Goal: Information Seeking & Learning: Learn about a topic

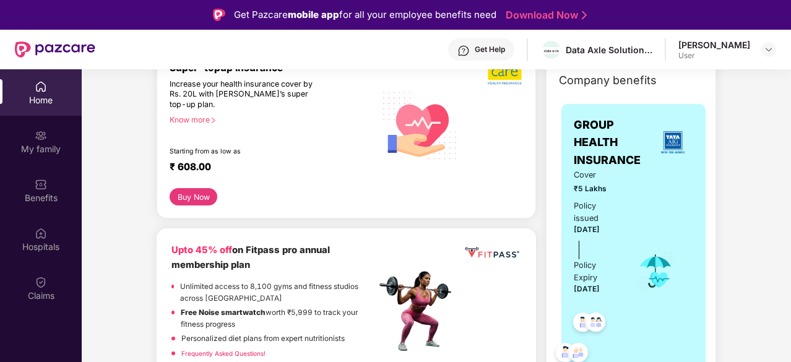
scroll to position [248, 0]
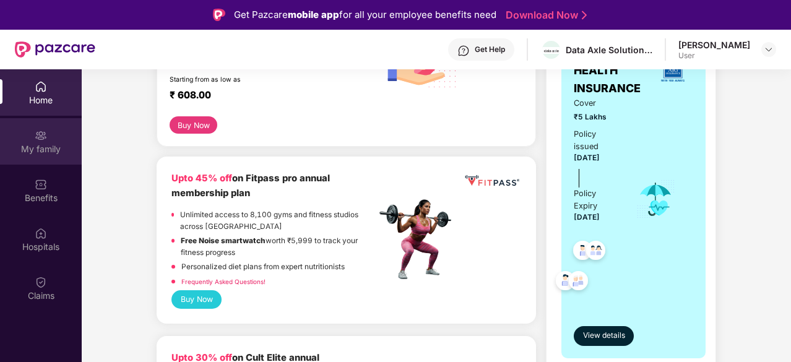
click at [43, 147] on div "My family" at bounding box center [41, 149] width 82 height 12
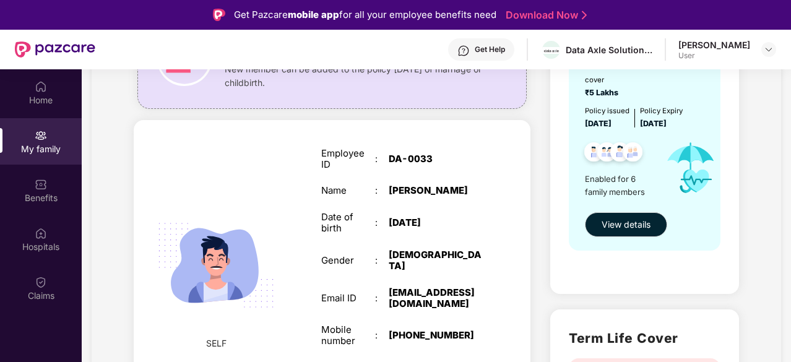
scroll to position [62, 0]
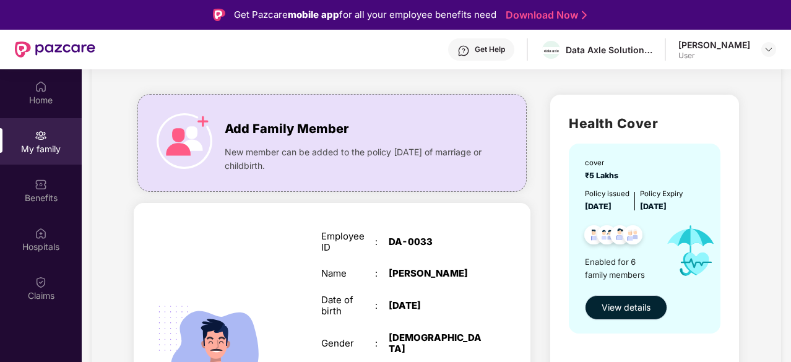
click at [641, 305] on span "View details" at bounding box center [626, 308] width 49 height 14
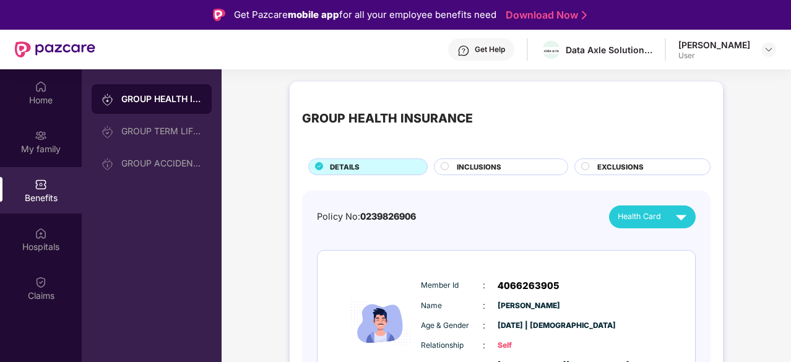
click at [477, 169] on span "INCLUSIONS" at bounding box center [479, 167] width 45 height 11
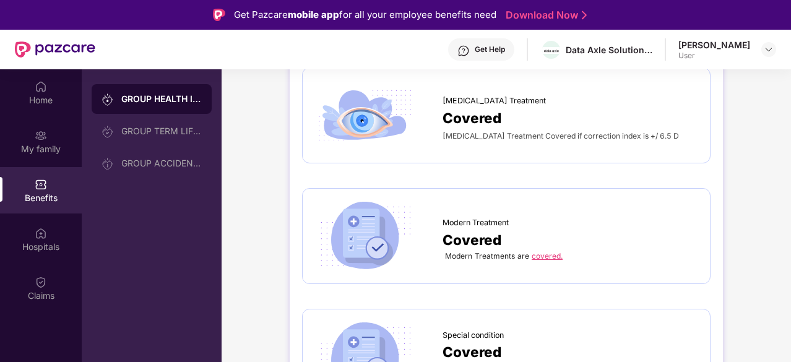
scroll to position [1671, 0]
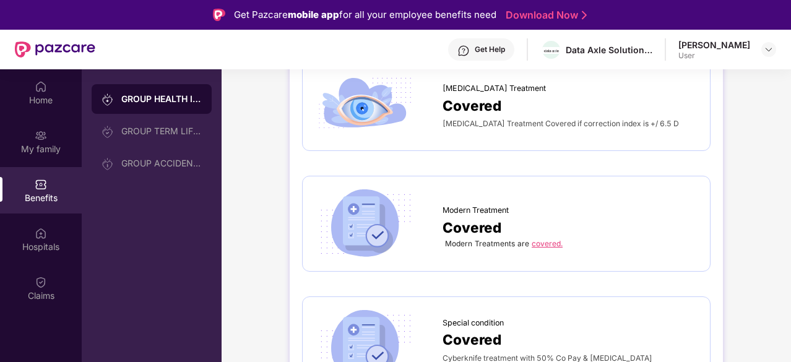
click at [464, 103] on span "Covered" at bounding box center [472, 106] width 59 height 22
click at [456, 95] on span "Covered" at bounding box center [472, 106] width 59 height 22
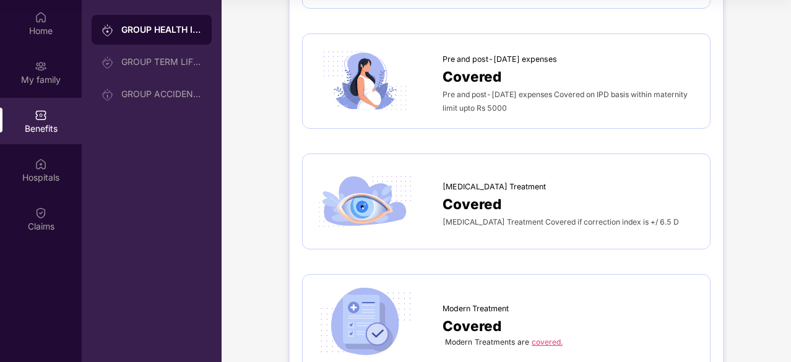
scroll to position [1484, 0]
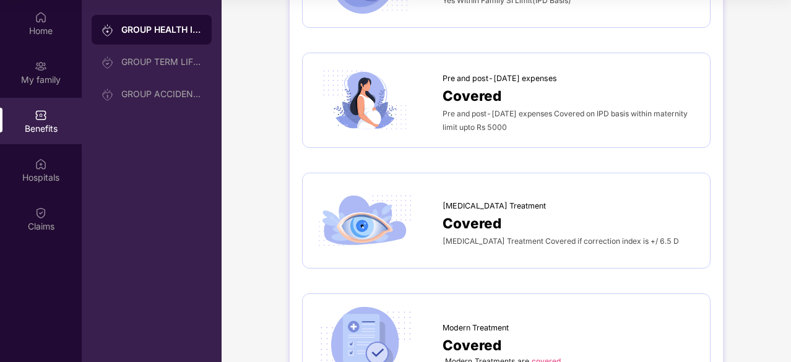
click at [471, 227] on span "Covered" at bounding box center [472, 223] width 59 height 22
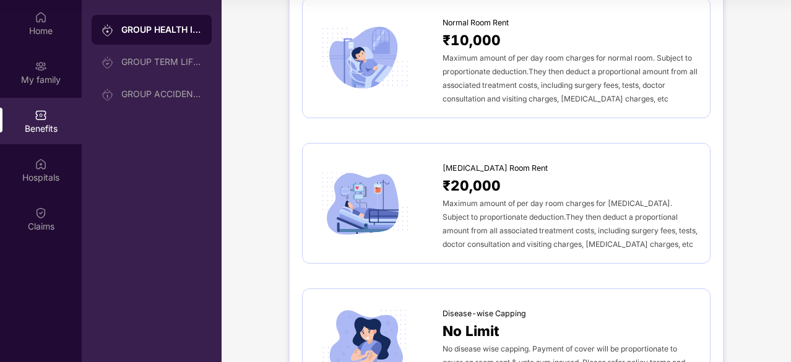
scroll to position [0, 0]
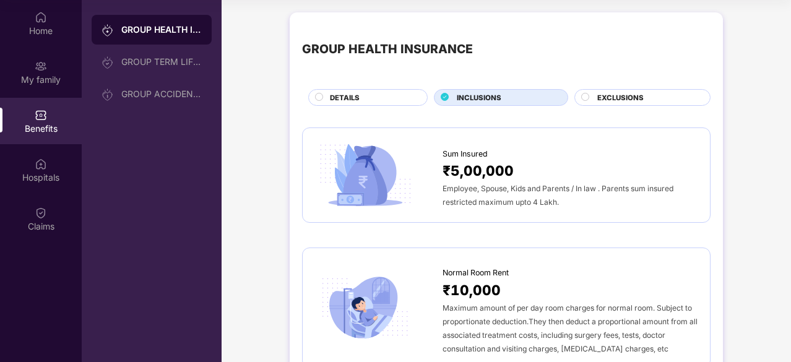
drag, startPoint x: 584, startPoint y: 97, endPoint x: 582, endPoint y: 114, distance: 17.4
click at [584, 97] on circle at bounding box center [585, 96] width 7 height 7
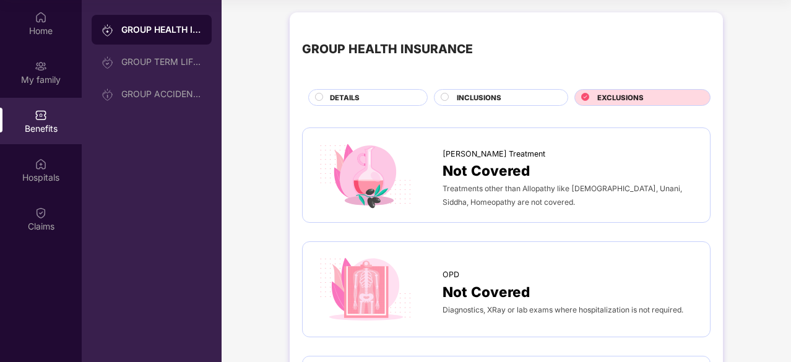
click at [441, 96] on circle at bounding box center [444, 96] width 7 height 7
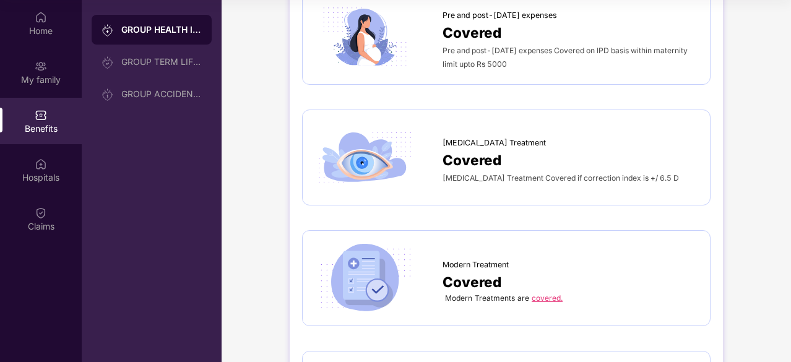
scroll to position [1609, 0]
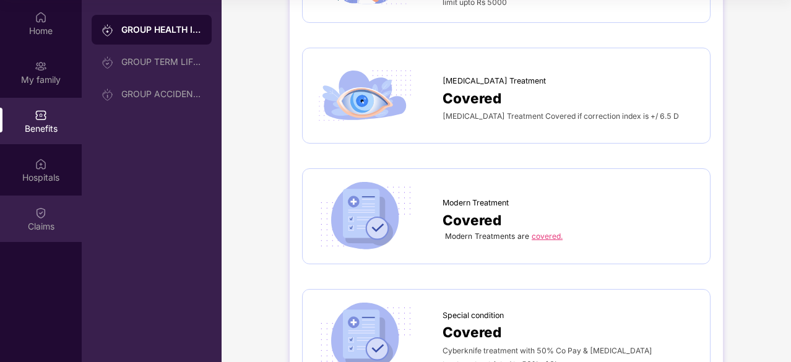
click at [37, 211] on img at bounding box center [41, 213] width 12 height 12
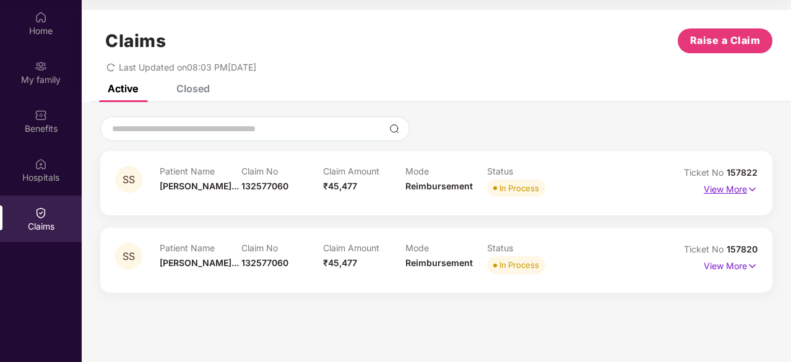
click at [743, 189] on p "View More" at bounding box center [731, 188] width 54 height 17
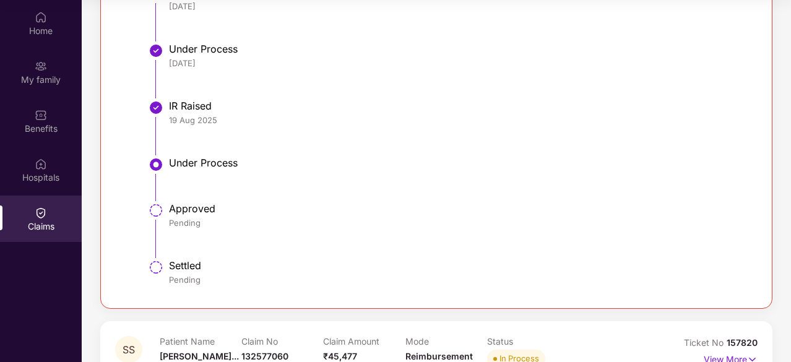
scroll to position [637, 0]
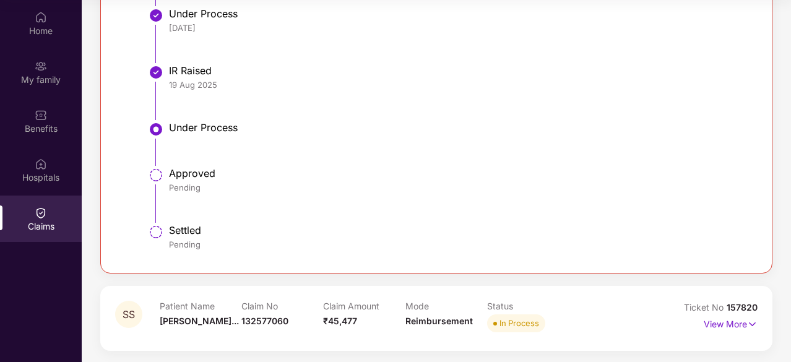
click at [752, 331] on div "View More" at bounding box center [731, 324] width 54 height 20
click at [748, 324] on img at bounding box center [752, 325] width 11 height 14
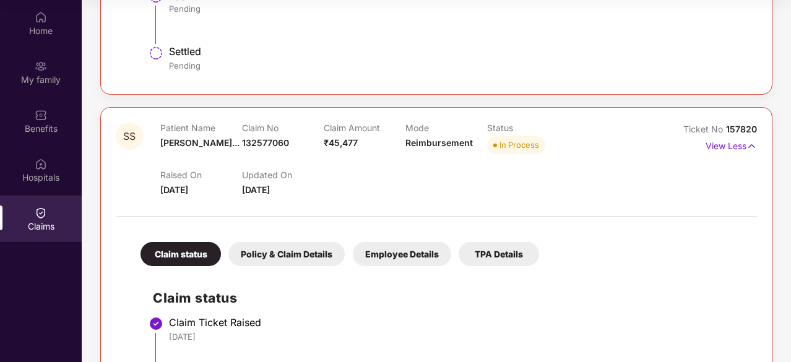
scroll to position [444, 0]
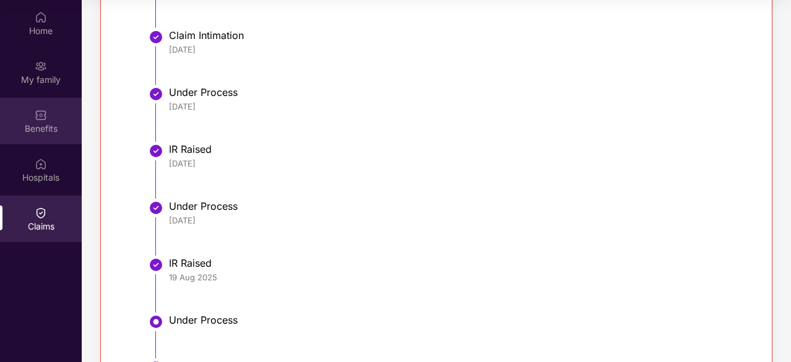
click at [34, 111] on div "Benefits" at bounding box center [41, 121] width 82 height 46
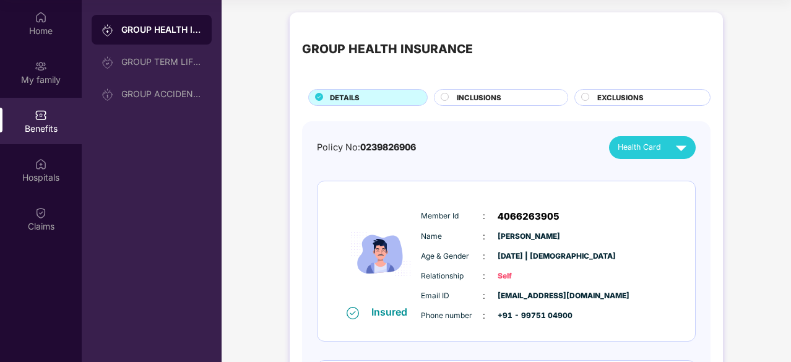
click at [445, 96] on circle at bounding box center [444, 96] width 7 height 7
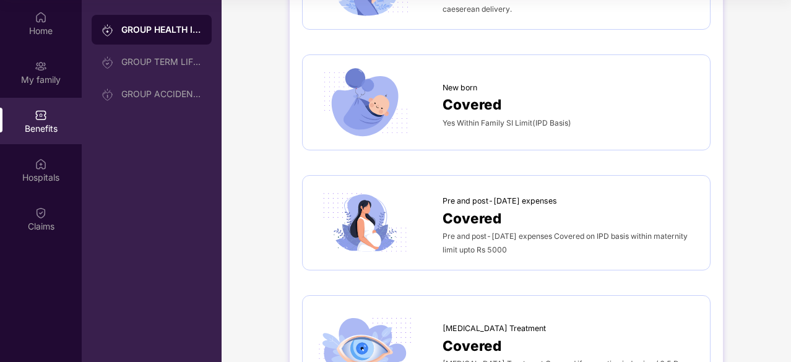
scroll to position [1486, 0]
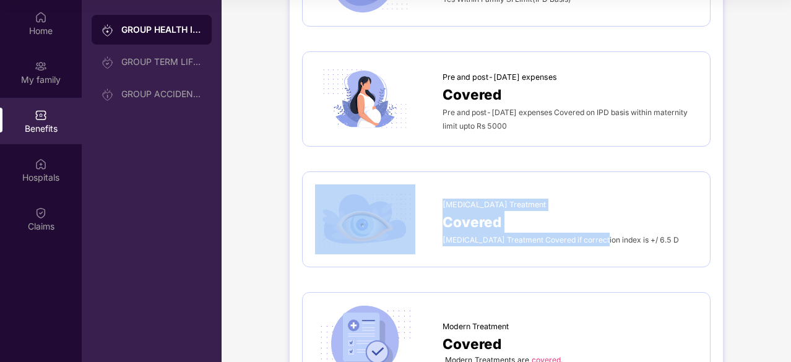
drag, startPoint x: 440, startPoint y: 238, endPoint x: 596, endPoint y: 231, distance: 156.2
click at [596, 231] on div "[MEDICAL_DATA] Treatment Covered [MEDICAL_DATA] Treatment Covered if correction…" at bounding box center [506, 219] width 383 height 70
click at [597, 235] on span "[MEDICAL_DATA] Treatment Covered if correction index is +/ 6.5 D" at bounding box center [561, 239] width 236 height 9
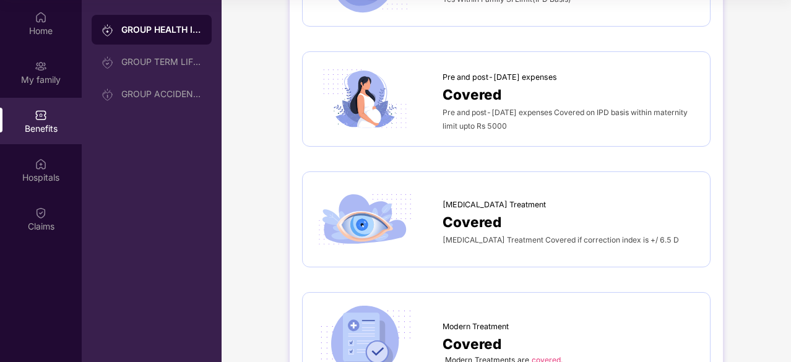
click at [444, 235] on span "[MEDICAL_DATA] Treatment Covered if correction index is +/ 6.5 D" at bounding box center [561, 239] width 236 height 9
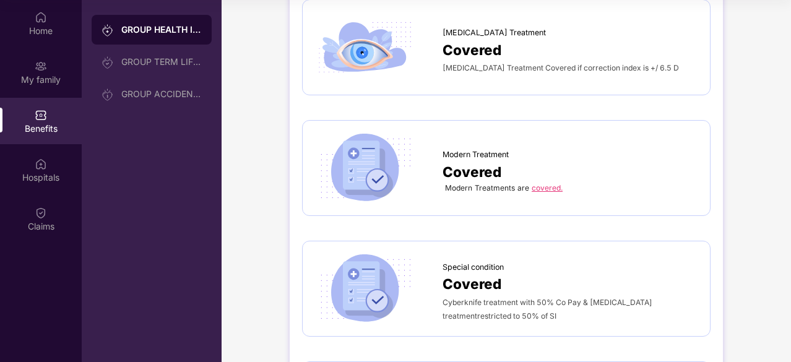
scroll to position [1671, 0]
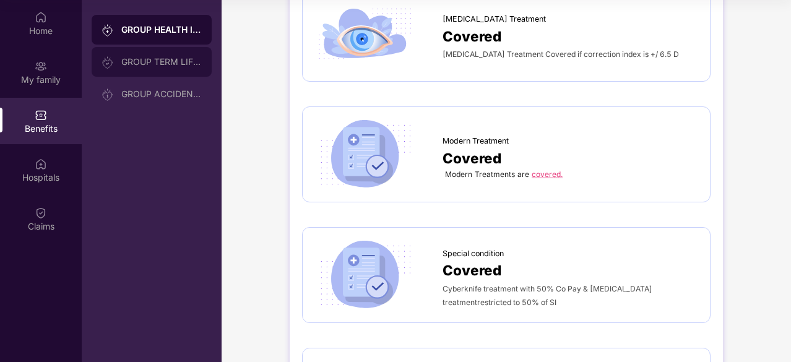
click at [141, 69] on div "GROUP TERM LIFE INSURANCE" at bounding box center [152, 62] width 120 height 30
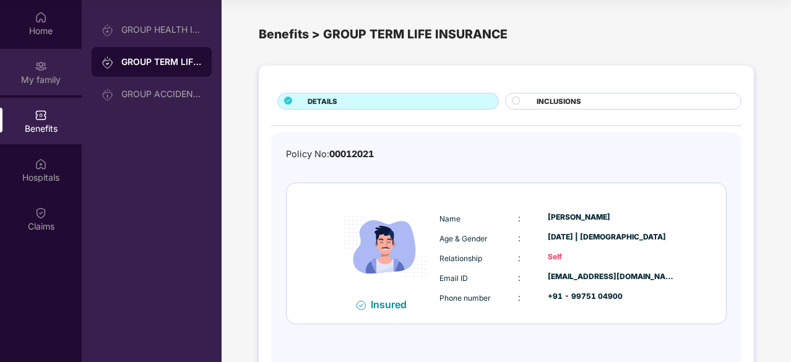
click at [24, 79] on div "My family" at bounding box center [41, 80] width 82 height 12
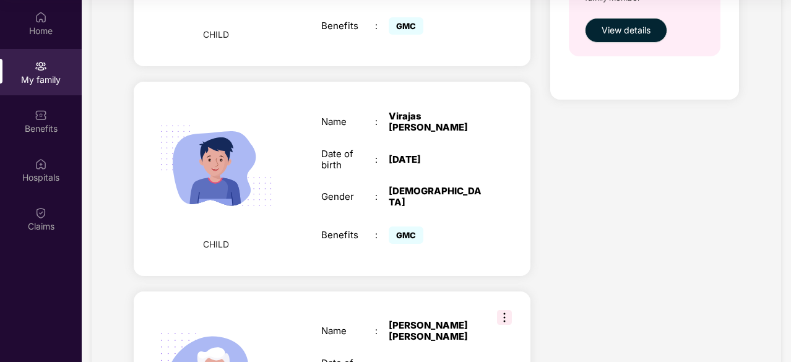
scroll to position [555, 0]
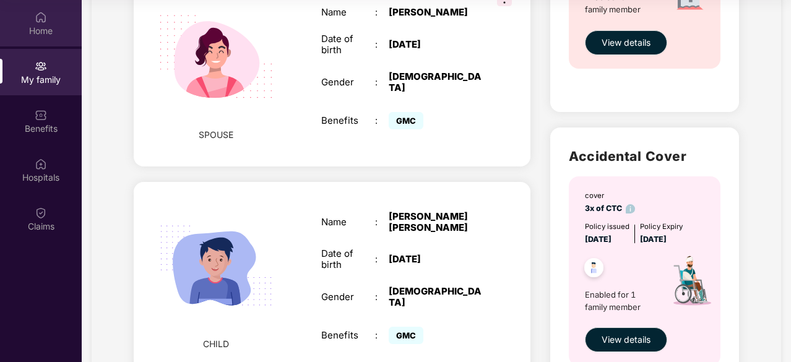
click at [31, 17] on div "Home" at bounding box center [41, 23] width 82 height 46
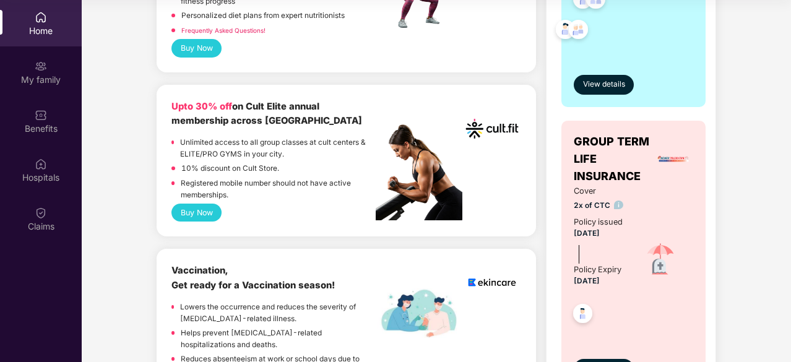
scroll to position [433, 0]
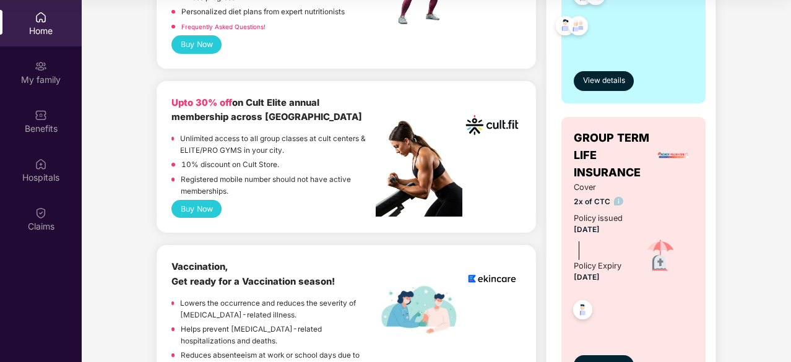
click at [602, 154] on span "GROUP TERM LIFE INSURANCE" at bounding box center [614, 155] width 80 height 53
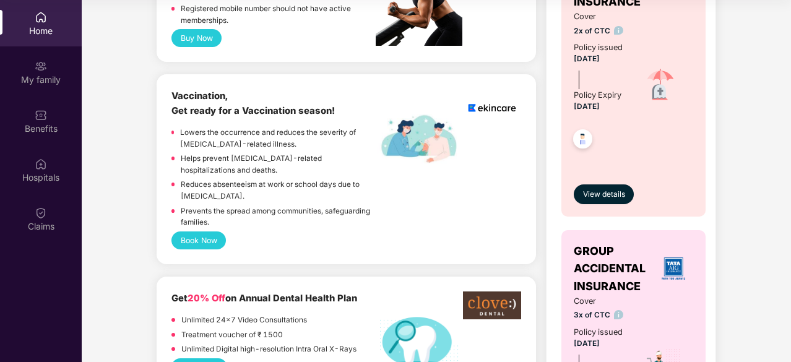
scroll to position [619, 0]
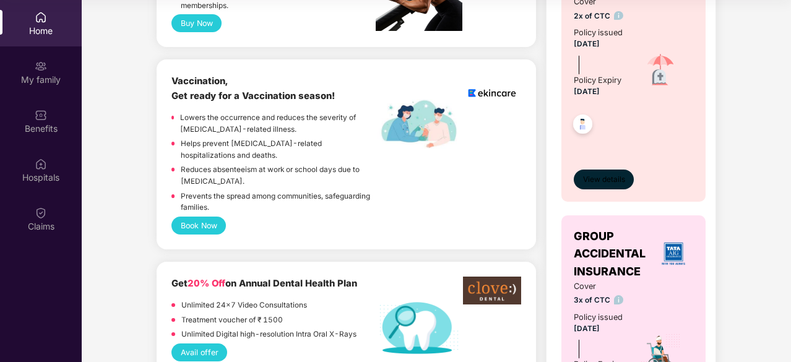
click at [604, 186] on span "View details" at bounding box center [604, 180] width 42 height 12
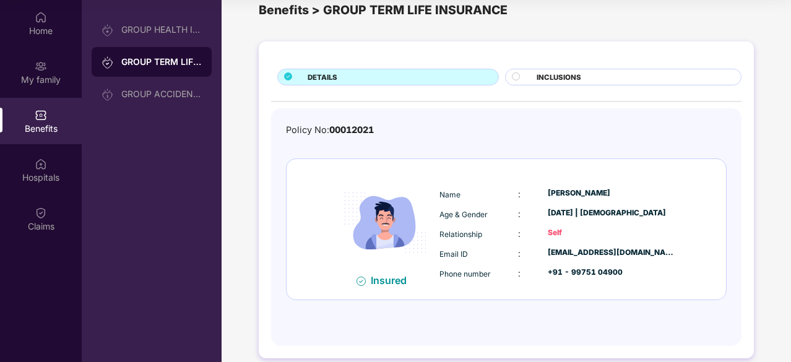
scroll to position [38, 0]
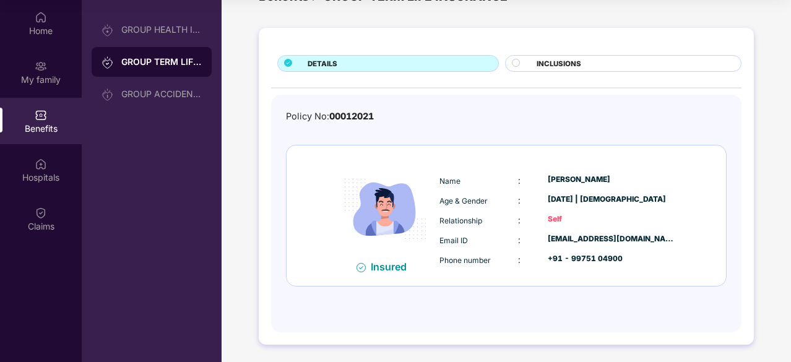
click at [518, 64] on circle at bounding box center [516, 62] width 7 height 7
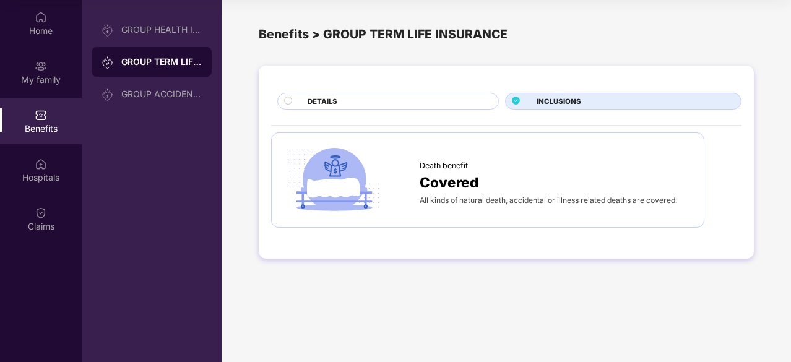
click at [287, 103] on circle at bounding box center [288, 100] width 7 height 7
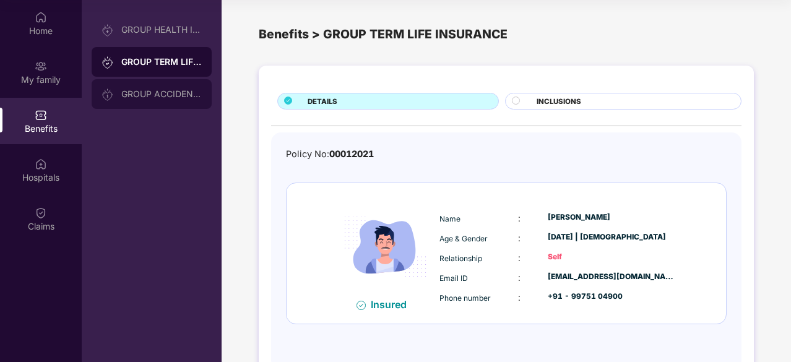
click at [136, 94] on div "GROUP ACCIDENTAL INSURANCE" at bounding box center [161, 94] width 80 height 10
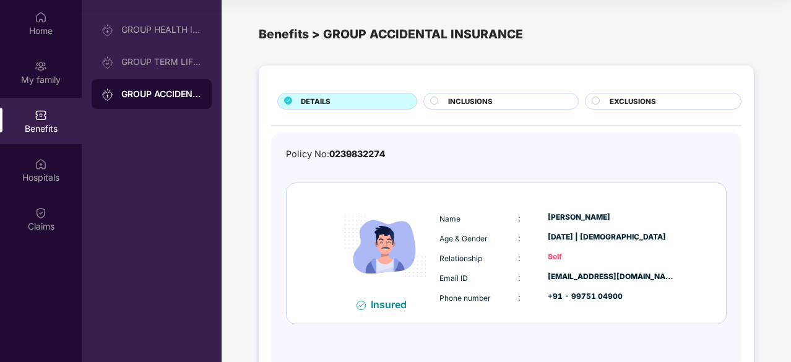
click at [436, 104] on icon at bounding box center [434, 101] width 8 height 8
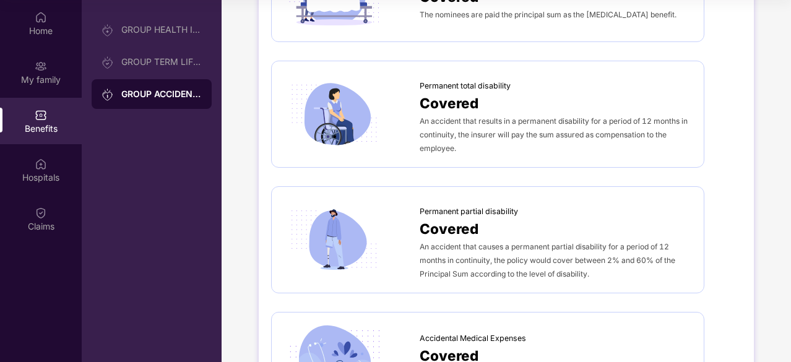
scroll to position [62, 0]
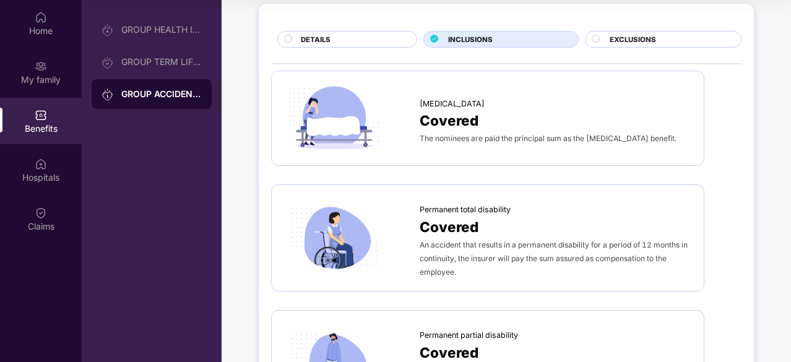
click at [597, 39] on circle at bounding box center [595, 38] width 7 height 7
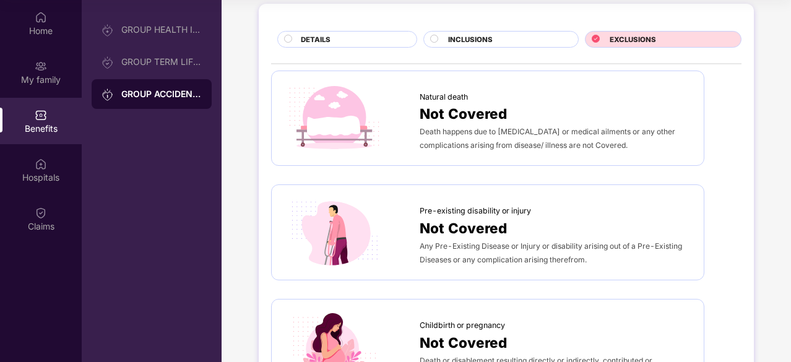
click at [301, 37] on span "DETAILS" at bounding box center [316, 39] width 30 height 11
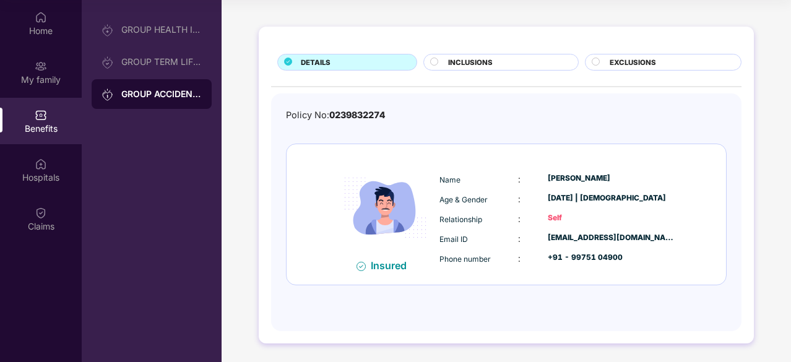
scroll to position [38, 0]
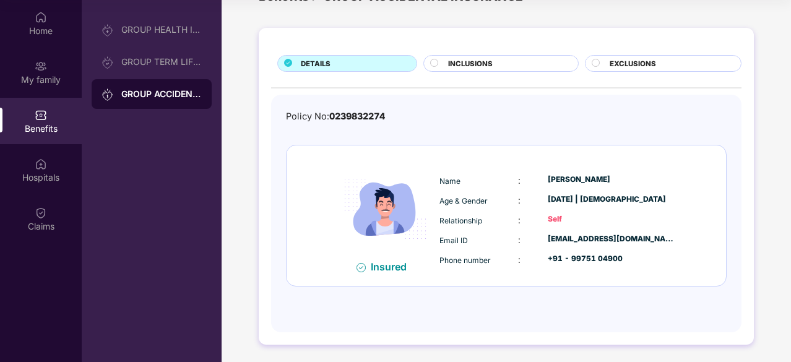
click at [44, 112] on img at bounding box center [41, 115] width 12 height 12
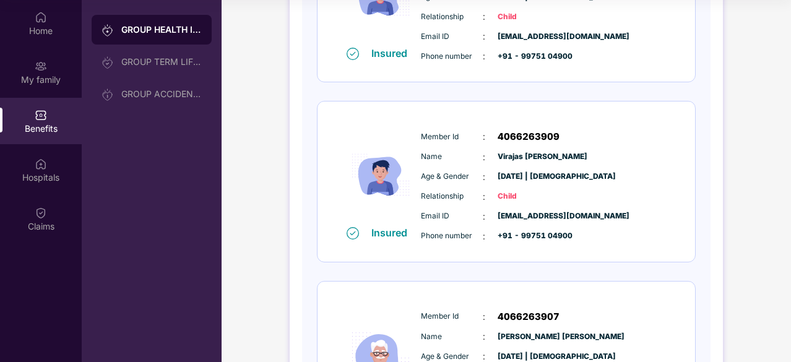
scroll to position [929, 0]
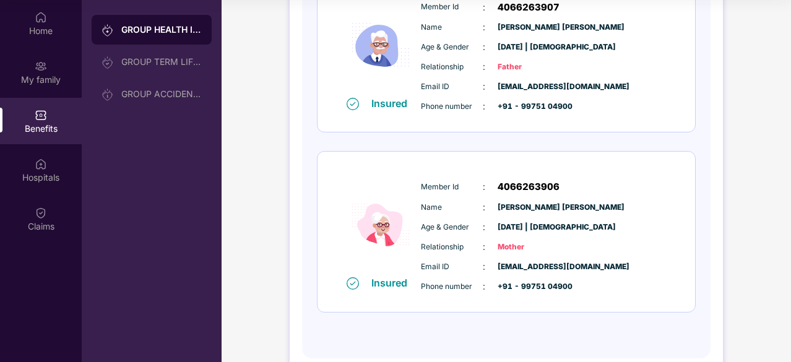
click at [22, 124] on div "Benefits" at bounding box center [41, 129] width 82 height 12
click at [30, 35] on div "Home" at bounding box center [41, 31] width 82 height 12
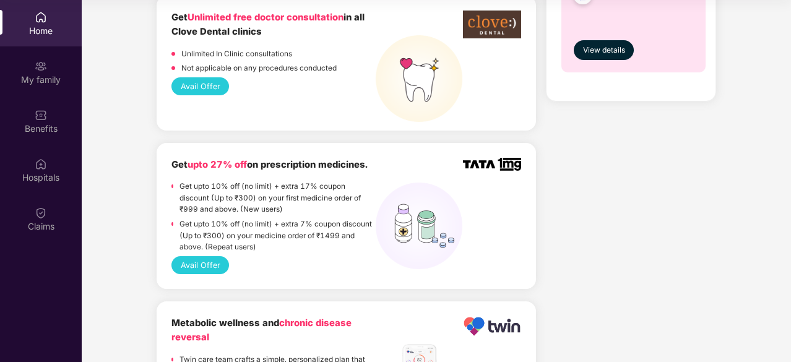
scroll to position [1052, 0]
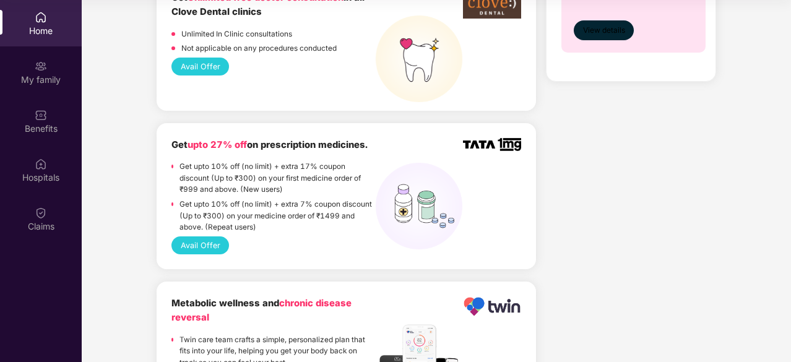
click at [600, 37] on span "View details" at bounding box center [604, 31] width 42 height 12
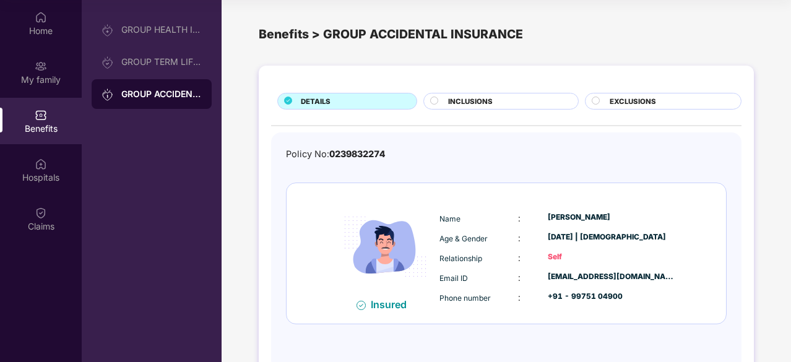
click at [594, 102] on circle at bounding box center [595, 100] width 7 height 7
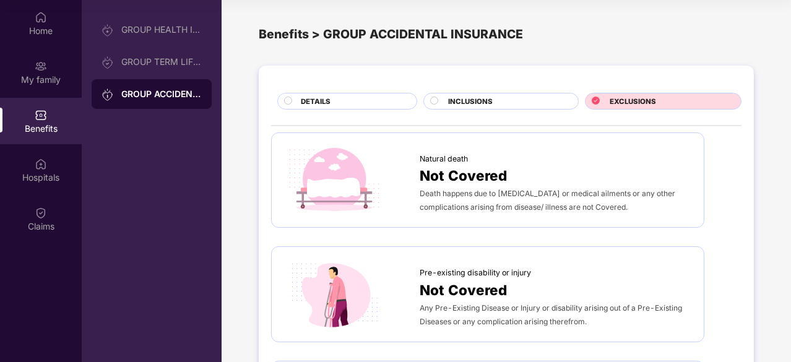
click at [436, 97] on circle at bounding box center [434, 100] width 7 height 7
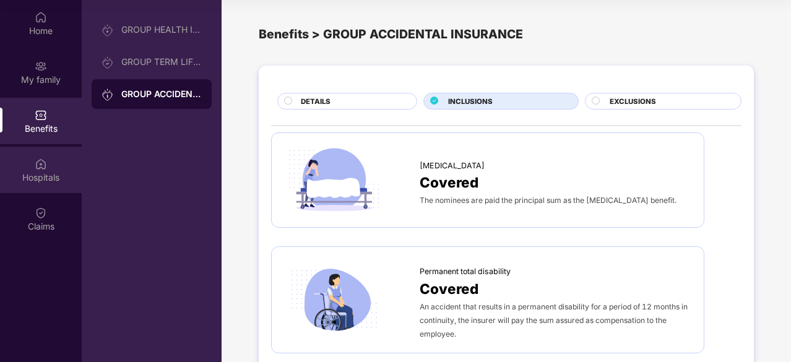
click at [29, 157] on div "Hospitals" at bounding box center [41, 170] width 82 height 46
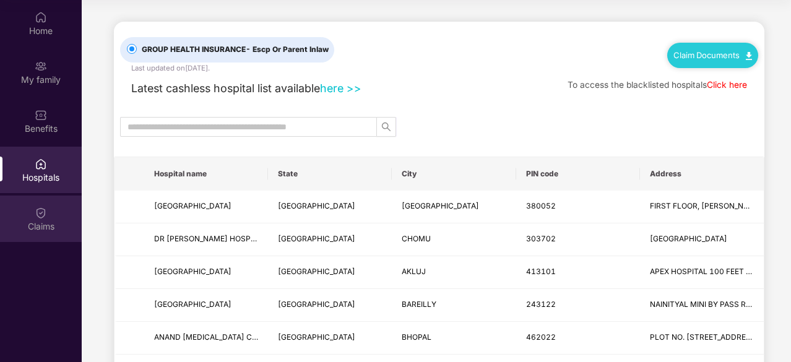
click at [42, 217] on img at bounding box center [41, 213] width 12 height 12
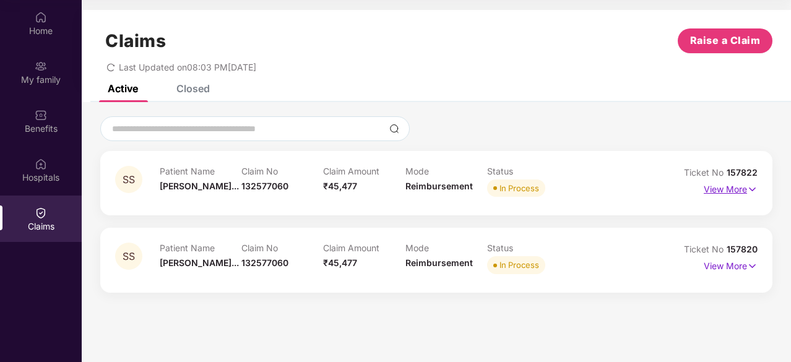
click at [752, 190] on img at bounding box center [752, 190] width 11 height 14
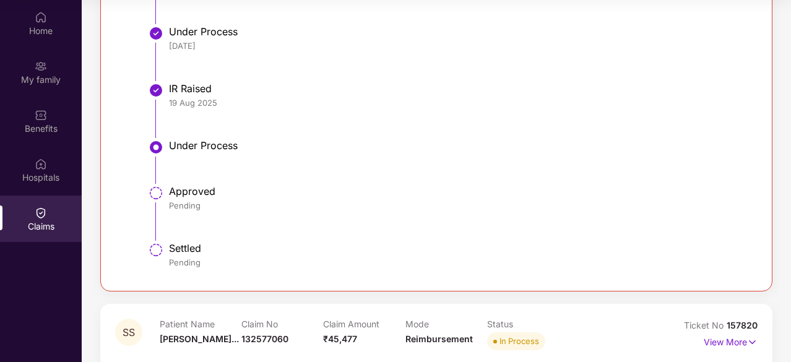
scroll to position [637, 0]
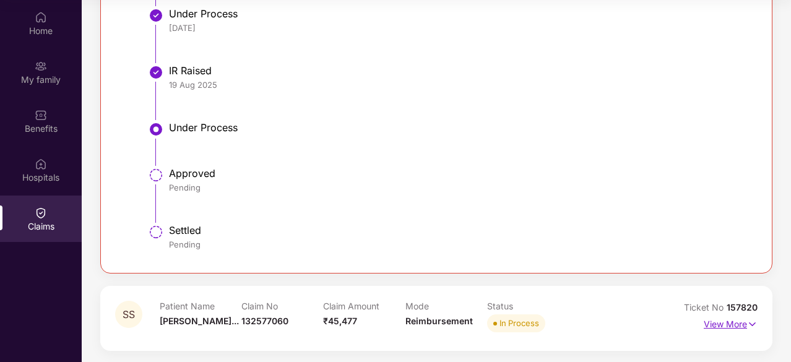
click at [752, 323] on img at bounding box center [752, 325] width 11 height 14
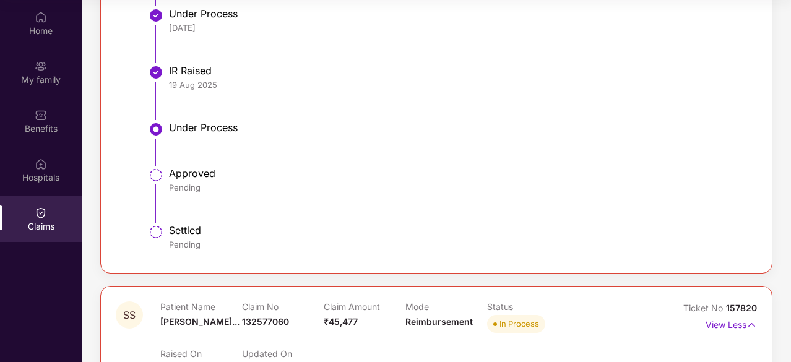
scroll to position [947, 0]
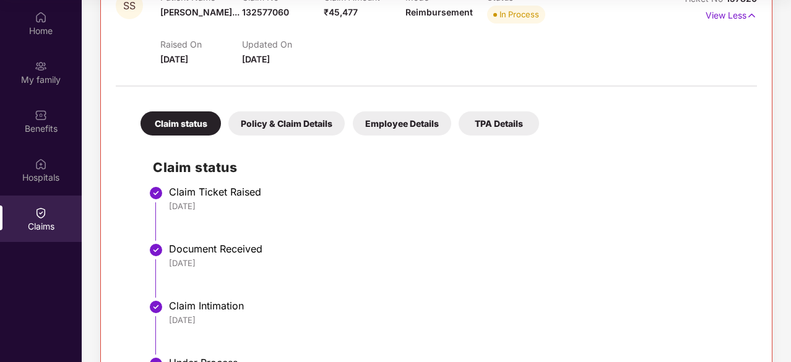
click at [257, 126] on div "Policy & Claim Details" at bounding box center [286, 123] width 116 height 24
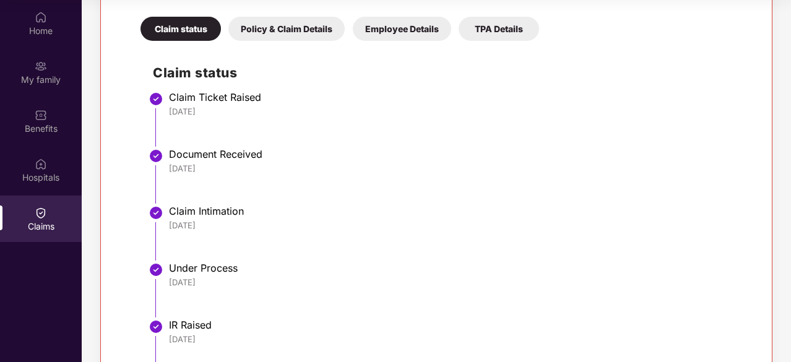
scroll to position [266, 0]
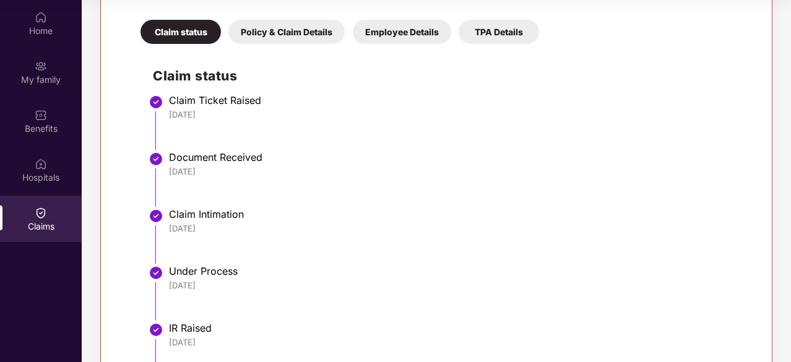
click at [259, 34] on div "Policy & Claim Details" at bounding box center [286, 32] width 116 height 24
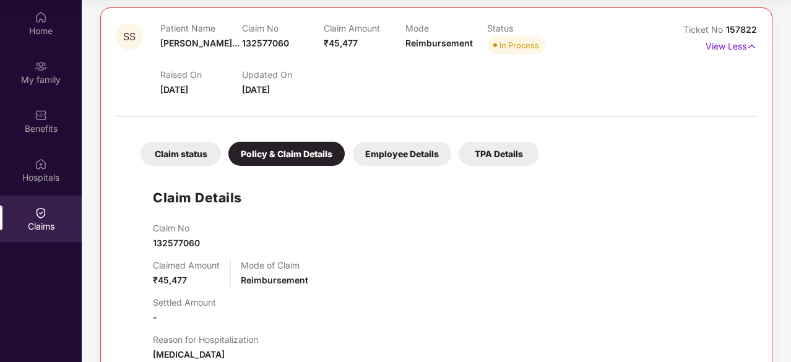
scroll to position [0, 0]
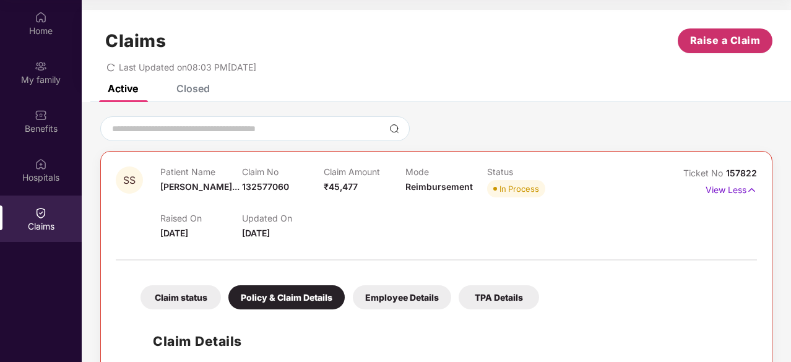
click at [722, 35] on span "Raise a Claim" at bounding box center [725, 40] width 71 height 15
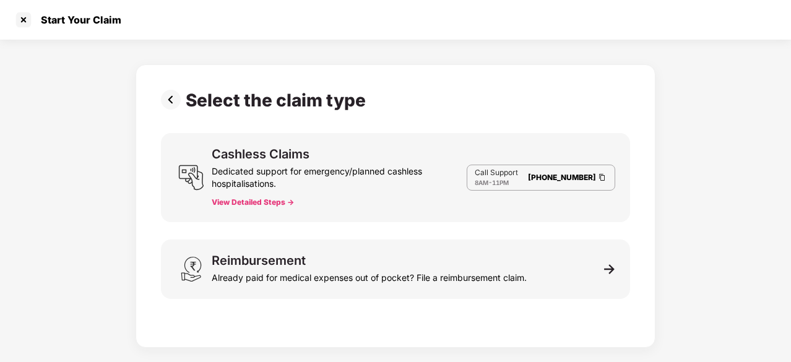
scroll to position [30, 0]
click at [271, 205] on button "View Detailed Steps ->" at bounding box center [253, 202] width 82 height 10
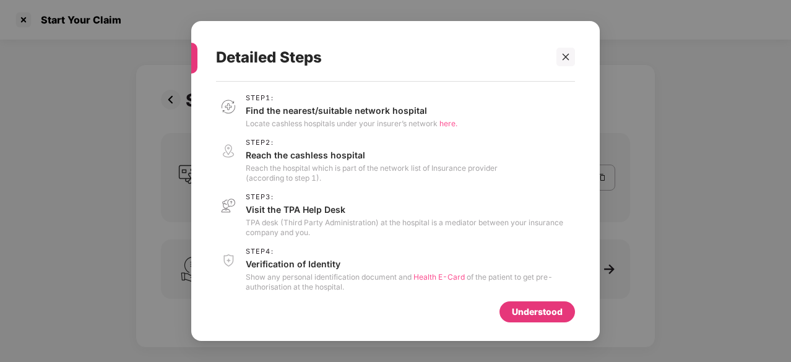
click at [535, 315] on div "Understood" at bounding box center [537, 312] width 51 height 14
